Goal: Task Accomplishment & Management: Use online tool/utility

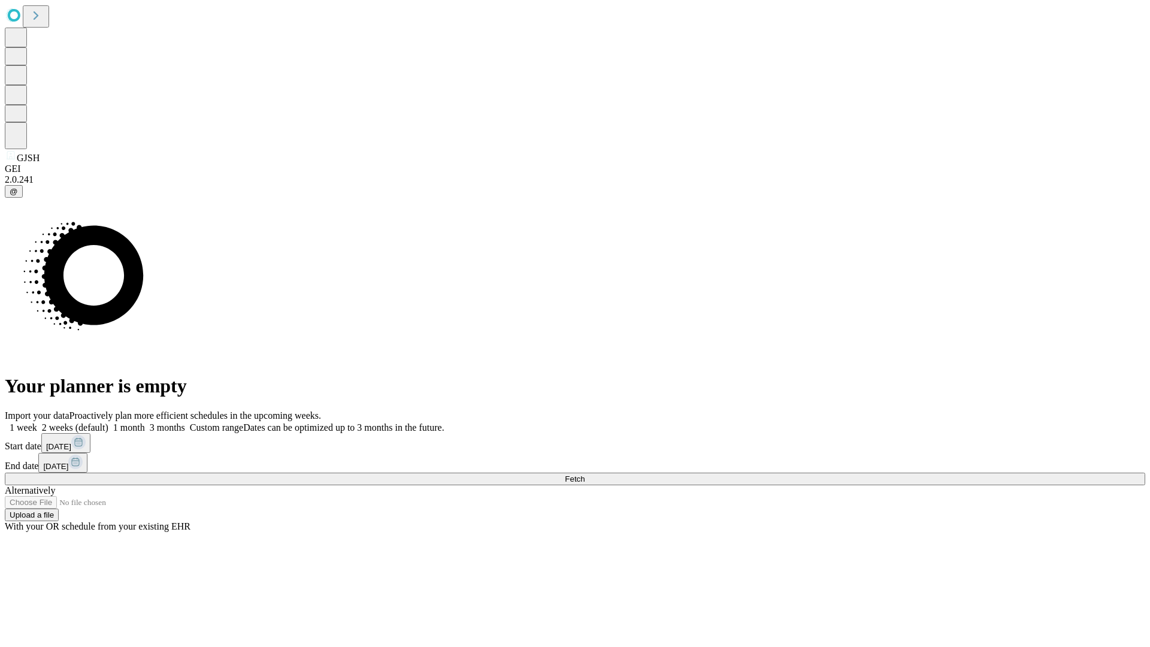
click at [585, 474] on span "Fetch" at bounding box center [575, 478] width 20 height 9
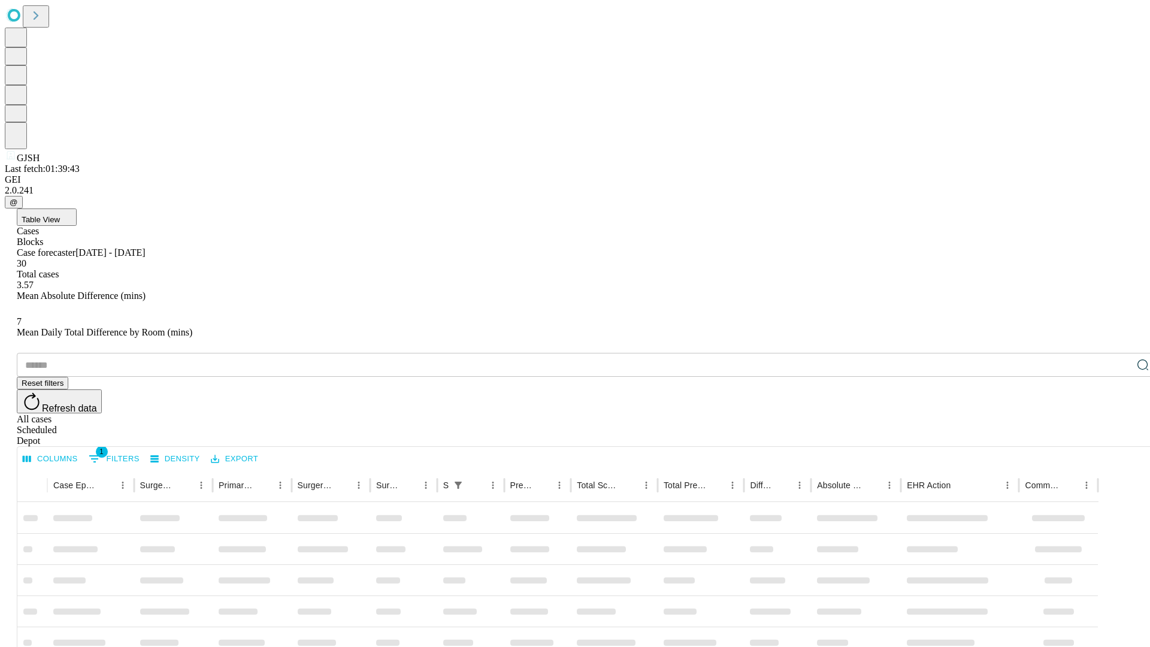
click at [1119, 435] on div "Depot" at bounding box center [587, 440] width 1140 height 11
